Goal: Task Accomplishment & Management: Manage account settings

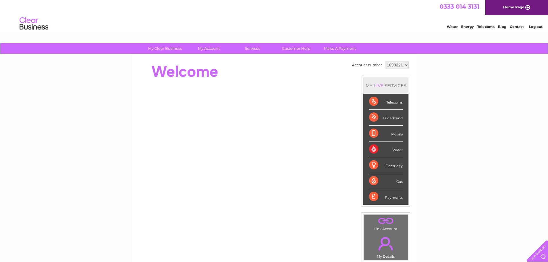
click at [389, 165] on div "Electricity" at bounding box center [386, 165] width 34 height 16
click at [375, 166] on div "Electricity" at bounding box center [386, 165] width 34 height 16
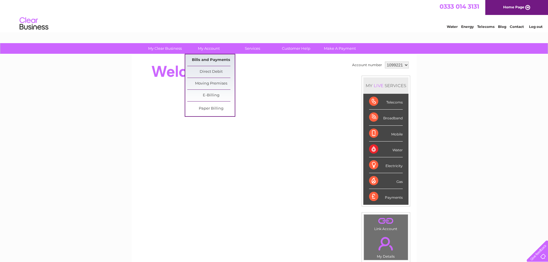
click at [203, 60] on link "Bills and Payments" at bounding box center [210, 60] width 47 height 12
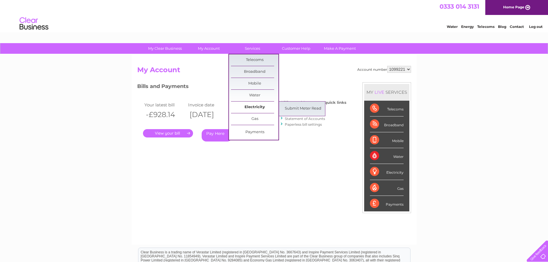
click at [247, 105] on link "Electricity" at bounding box center [254, 108] width 47 height 12
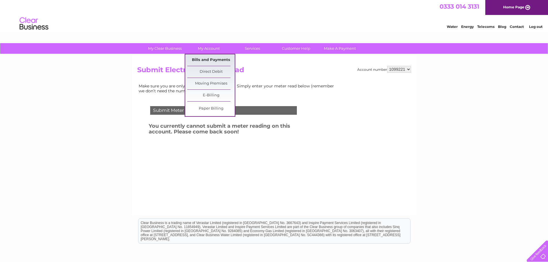
click at [203, 58] on link "Bills and Payments" at bounding box center [210, 60] width 47 height 12
click at [205, 60] on link "Bills and Payments" at bounding box center [210, 60] width 47 height 12
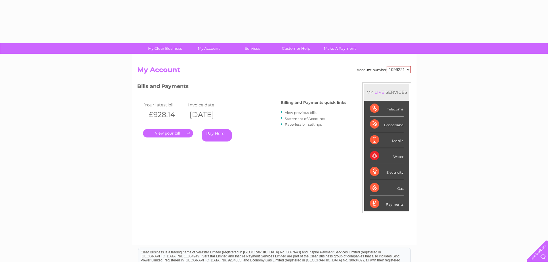
click at [165, 133] on link "." at bounding box center [168, 133] width 50 height 8
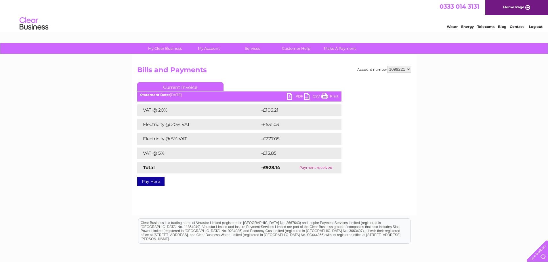
click at [297, 97] on link "PDF" at bounding box center [295, 97] width 17 height 8
click at [297, 49] on link "Customer Help" at bounding box center [296, 48] width 47 height 11
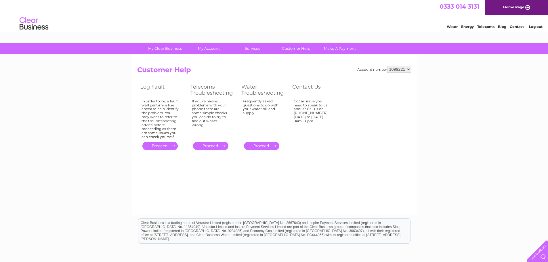
click at [515, 26] on link "Contact" at bounding box center [517, 26] width 14 height 4
